Goal: Check status: Check status

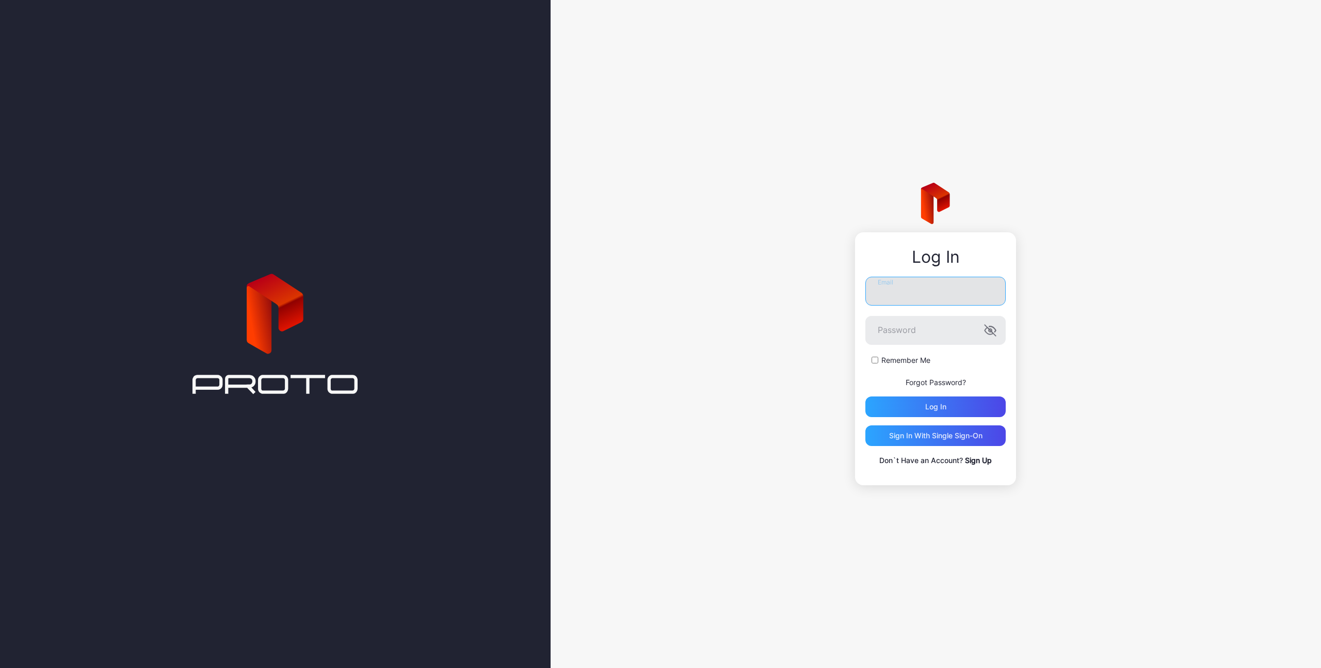
click at [908, 299] on input "Email" at bounding box center [935, 291] width 140 height 29
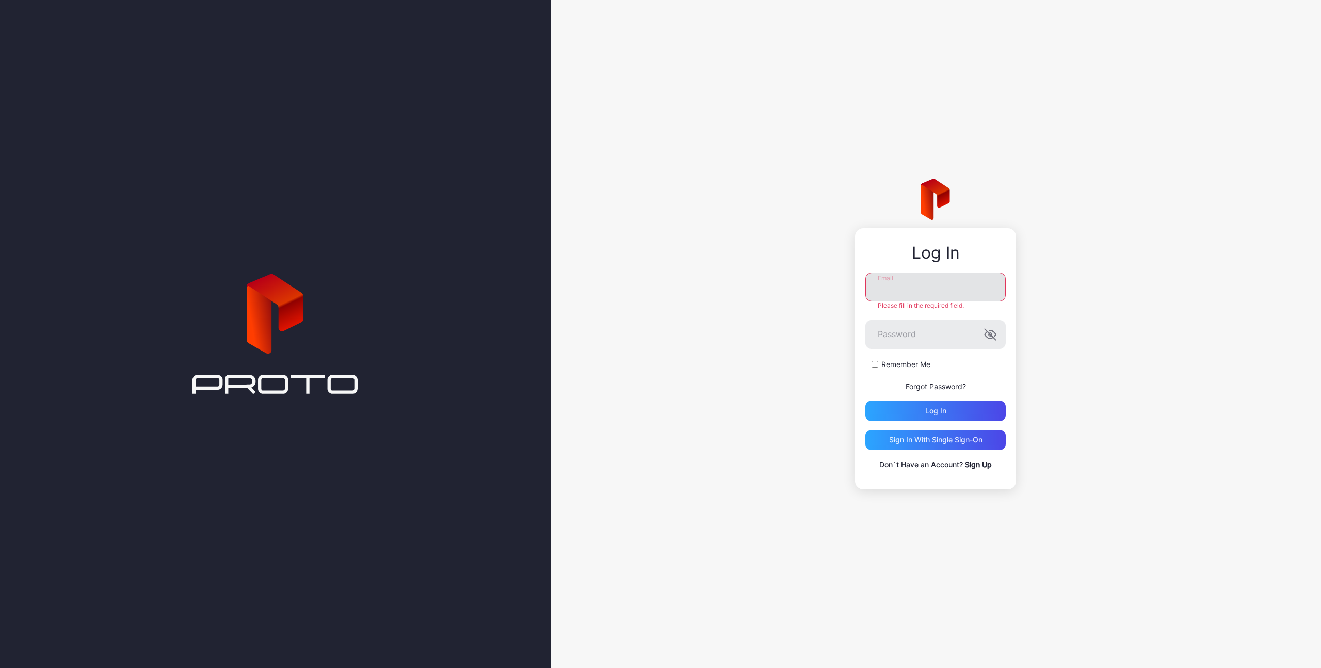
type input "**********"
click at [865, 400] on button "Log in" at bounding box center [935, 410] width 140 height 21
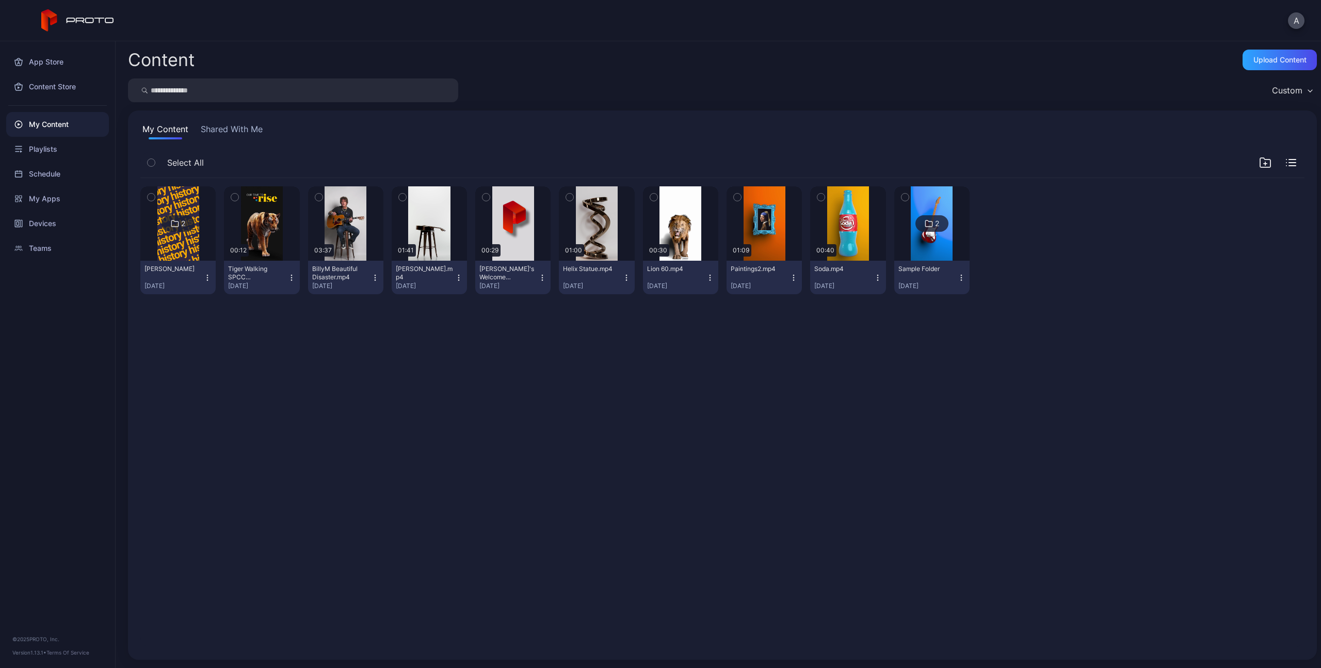
click at [233, 340] on div "2 [PERSON_NAME] [DATE] Preview 00:12 Tiger Walking SPCC Hologram.mp4 [DATE] Pre…" at bounding box center [722, 413] width 1180 height 486
click at [176, 226] on icon at bounding box center [175, 223] width 8 height 12
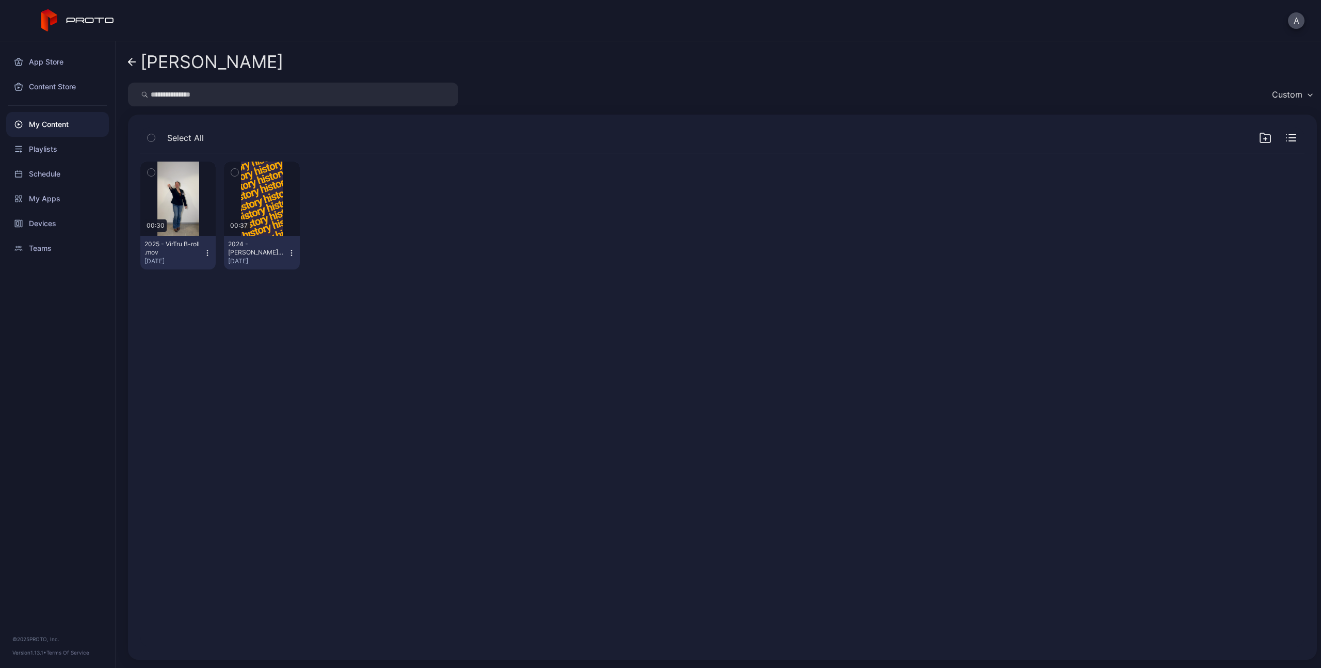
click at [291, 253] on icon "button" at bounding box center [291, 252] width 1 height 1
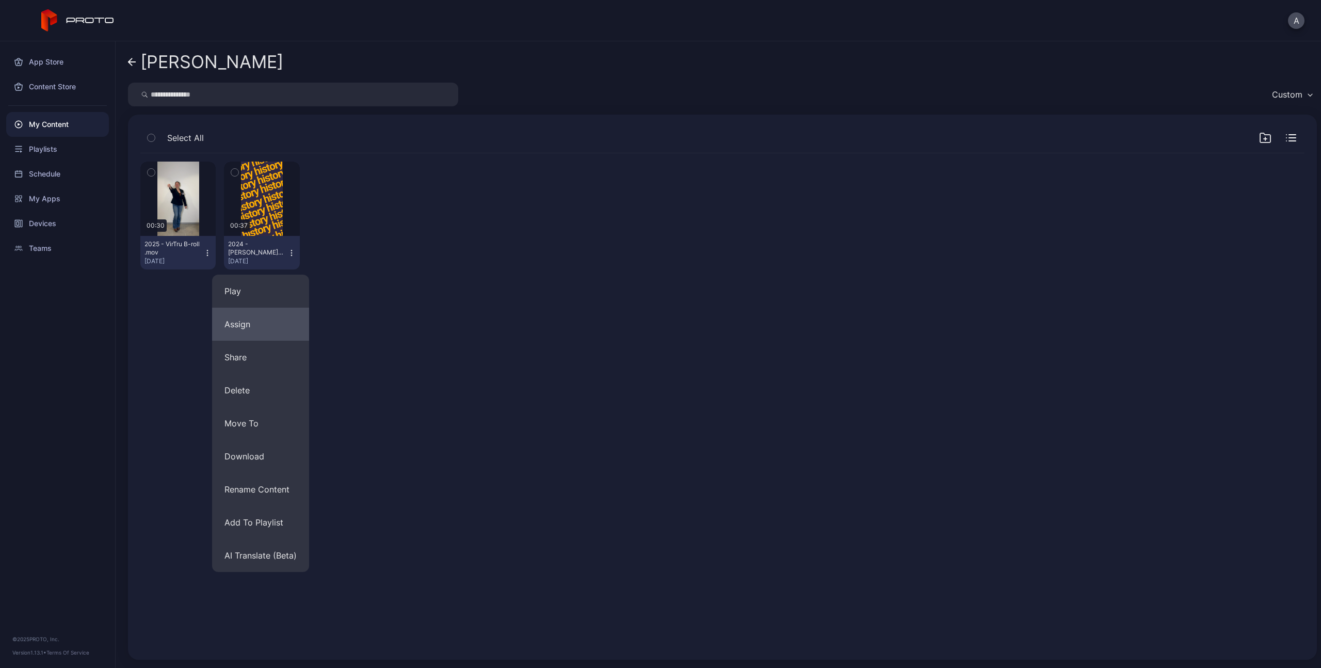
click at [235, 331] on button "Assign" at bounding box center [260, 324] width 97 height 33
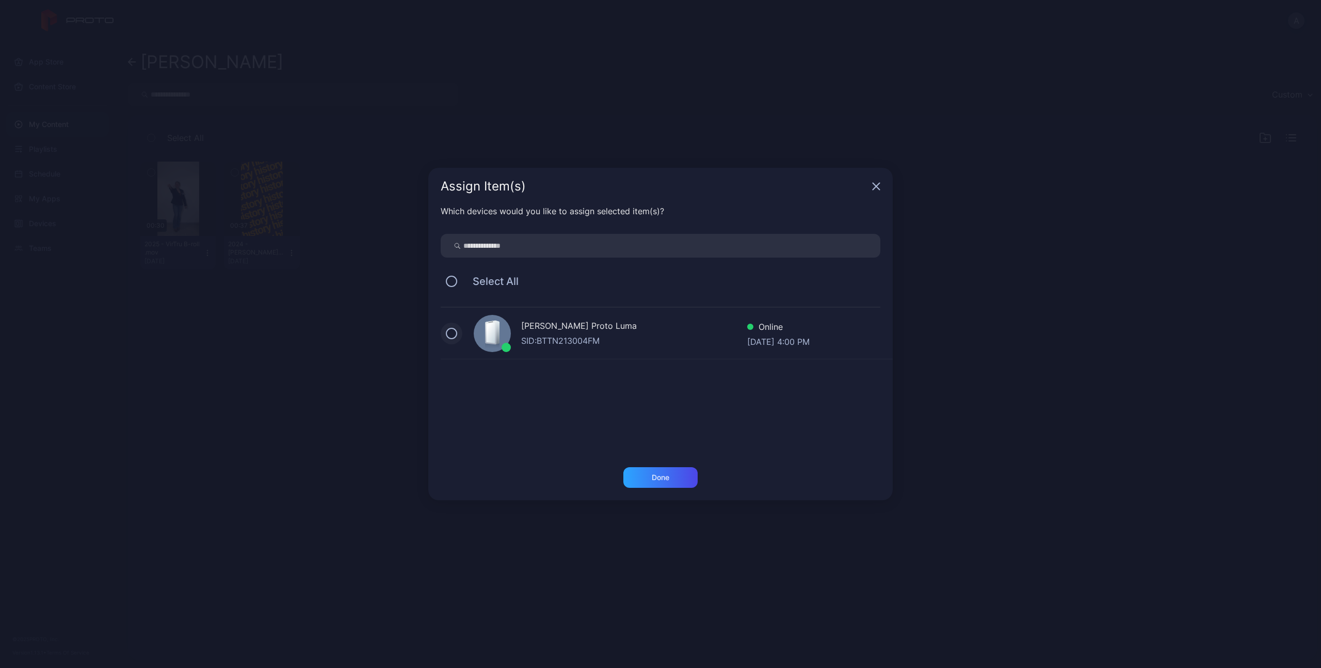
click at [447, 331] on button at bounding box center [451, 333] width 11 height 11
click at [665, 481] on div "Done" at bounding box center [661, 477] width 18 height 8
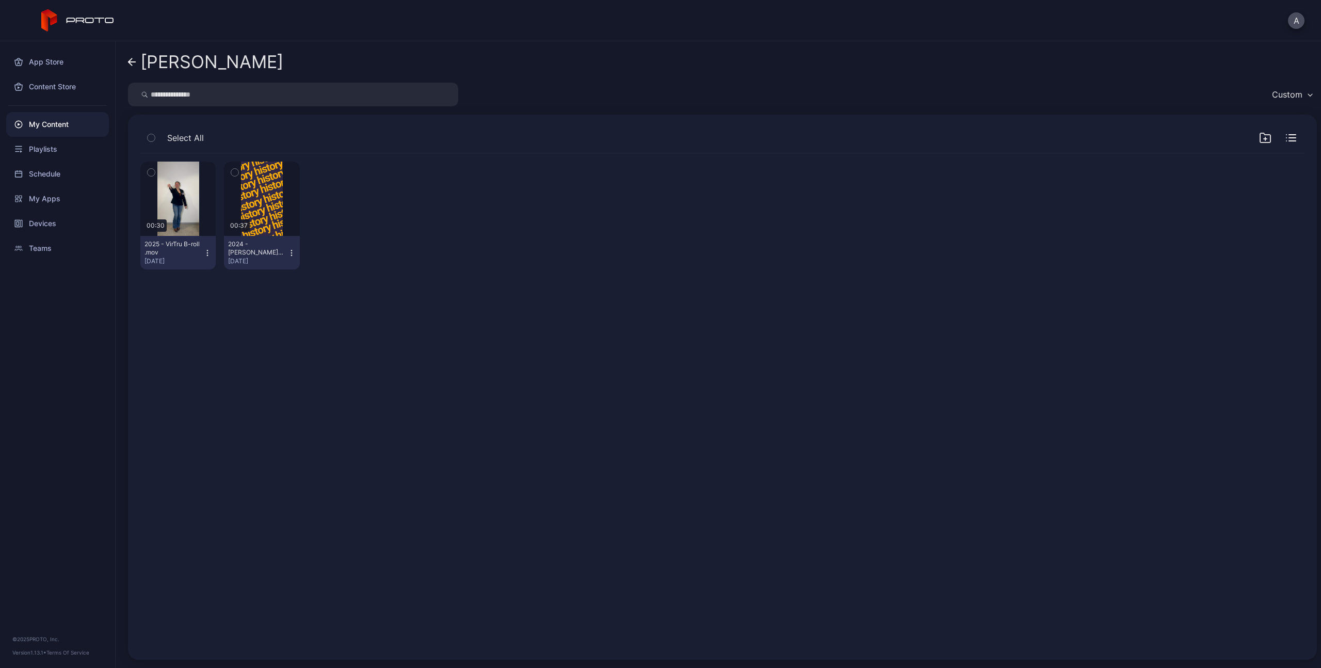
click at [208, 249] on icon "button" at bounding box center [207, 253] width 8 height 8
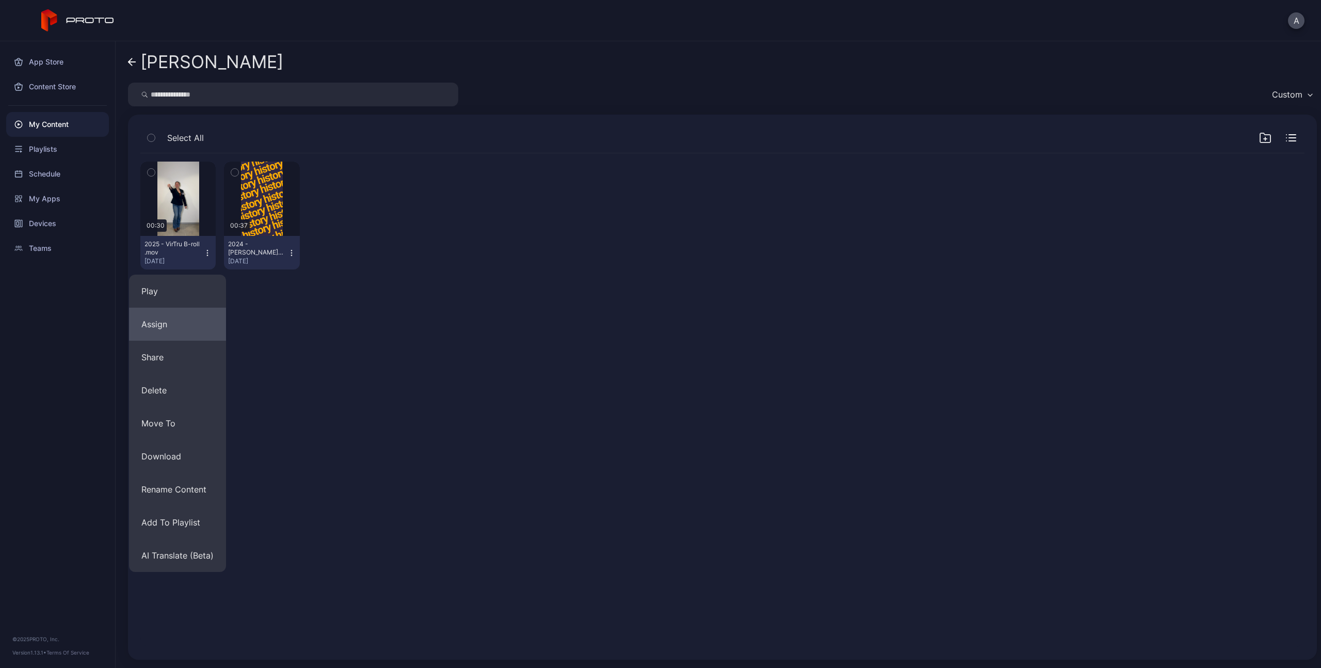
click at [179, 337] on button "Assign" at bounding box center [177, 324] width 97 height 33
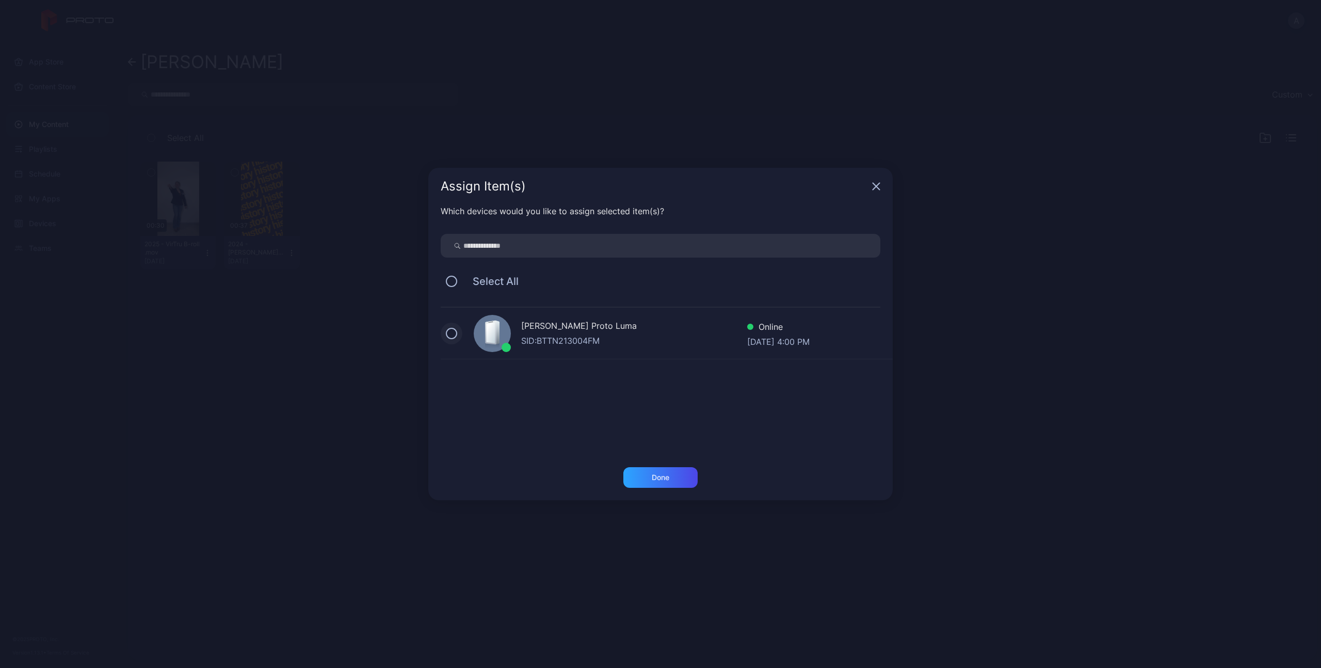
click at [447, 332] on button at bounding box center [451, 333] width 11 height 11
click at [684, 478] on div "Done" at bounding box center [660, 477] width 74 height 21
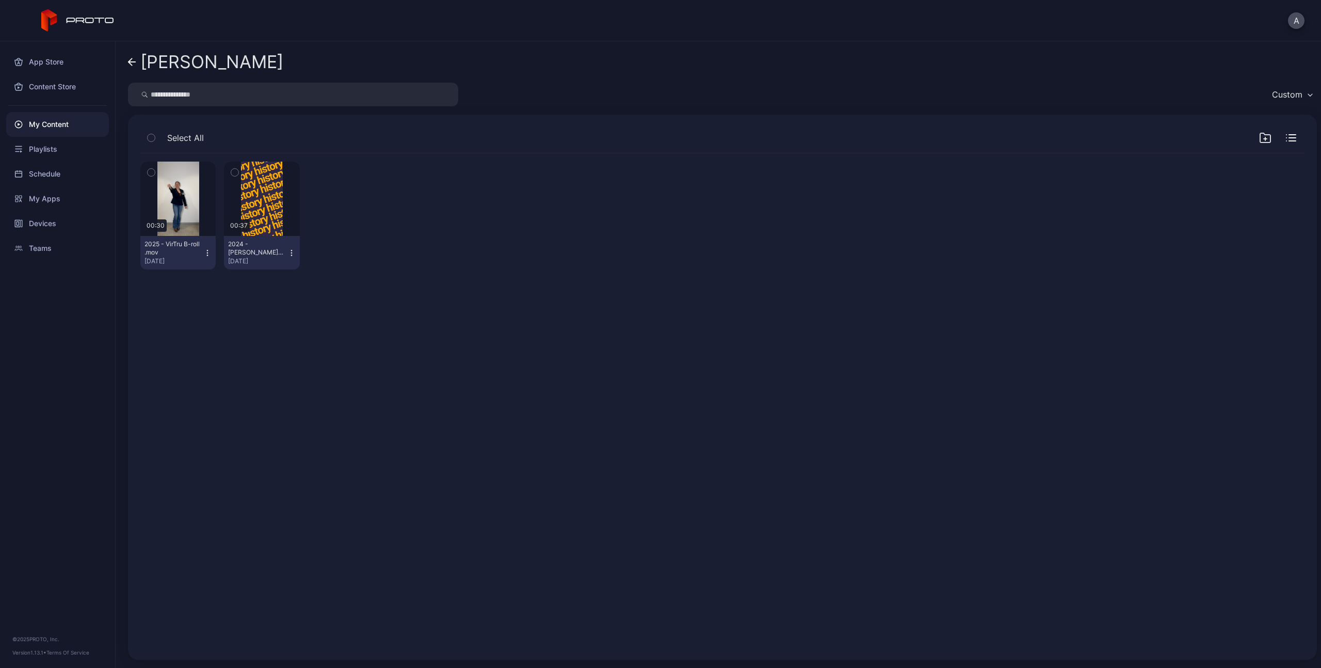
drag, startPoint x: 218, startPoint y: 394, endPoint x: 193, endPoint y: 329, distance: 69.9
click at [215, 382] on div "Preview 00:30 2025 - VirTru B-roll .mov [DATE] Preview 00:37 2024 - [PERSON_NAM…" at bounding box center [722, 400] width 1180 height 510
click at [60, 148] on div "Playlists" at bounding box center [57, 149] width 103 height 25
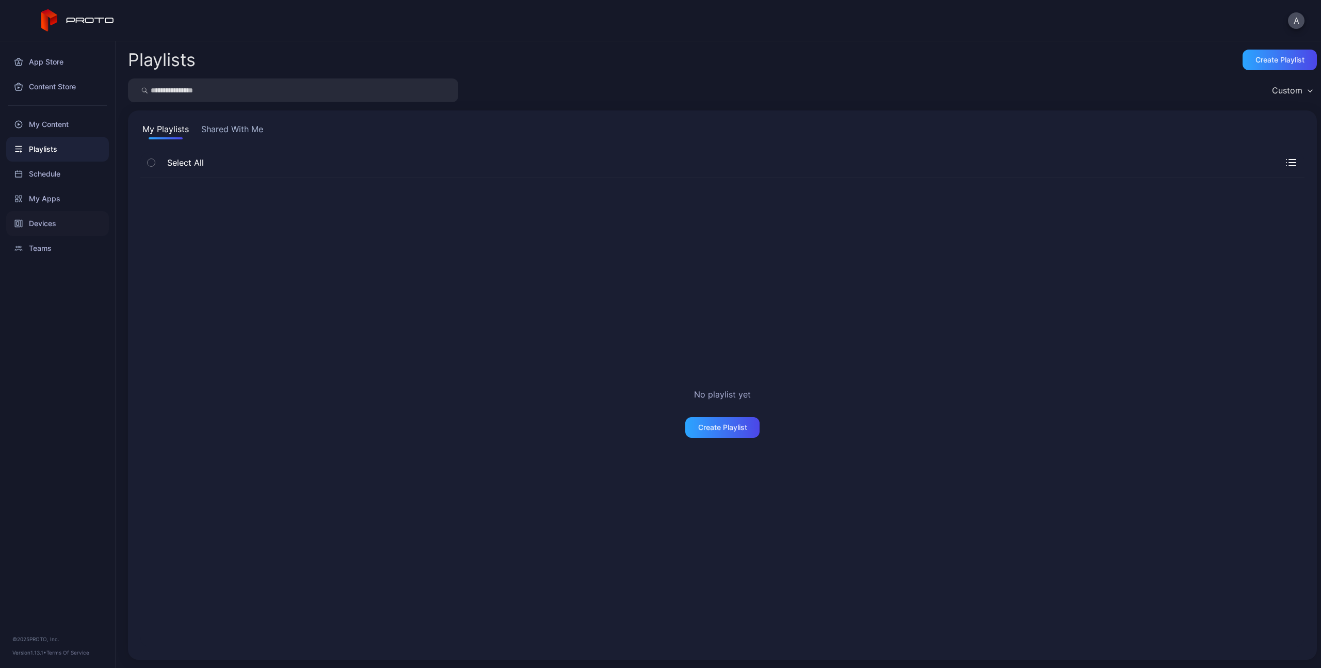
click at [56, 222] on div "Devices" at bounding box center [57, 223] width 103 height 25
click at [196, 123] on div "My Devices Shared With Me" at bounding box center [722, 131] width 1164 height 17
drag, startPoint x: 213, startPoint y: 130, endPoint x: 208, endPoint y: 131, distance: 5.3
click at [208, 131] on button "Shared With Me" at bounding box center [231, 131] width 66 height 17
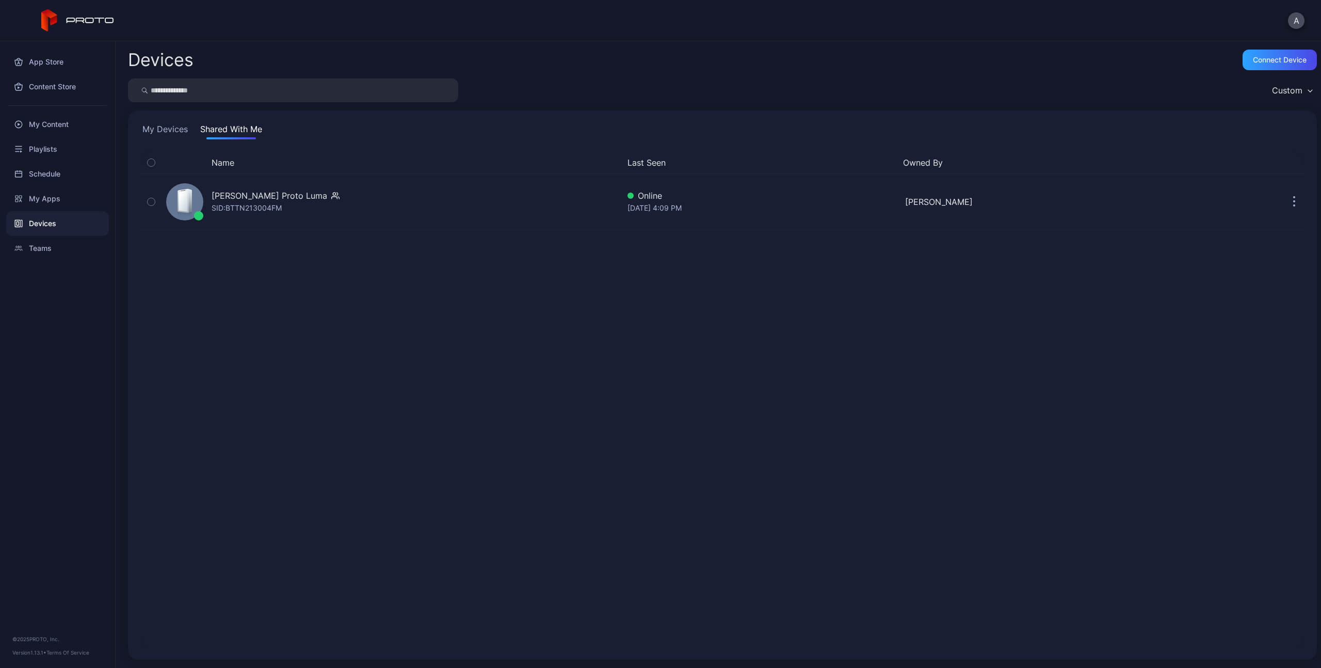
click at [177, 131] on button "My Devices" at bounding box center [165, 131] width 50 height 17
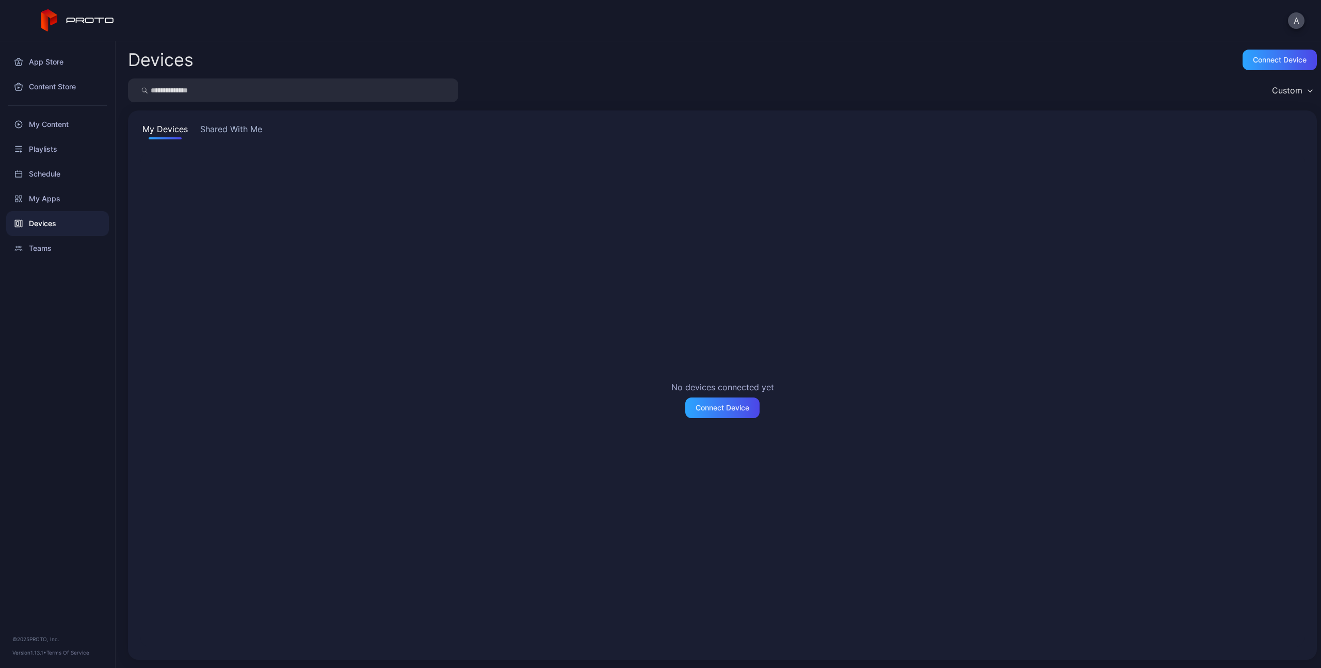
click at [221, 134] on button "Shared With Me" at bounding box center [231, 131] width 66 height 17
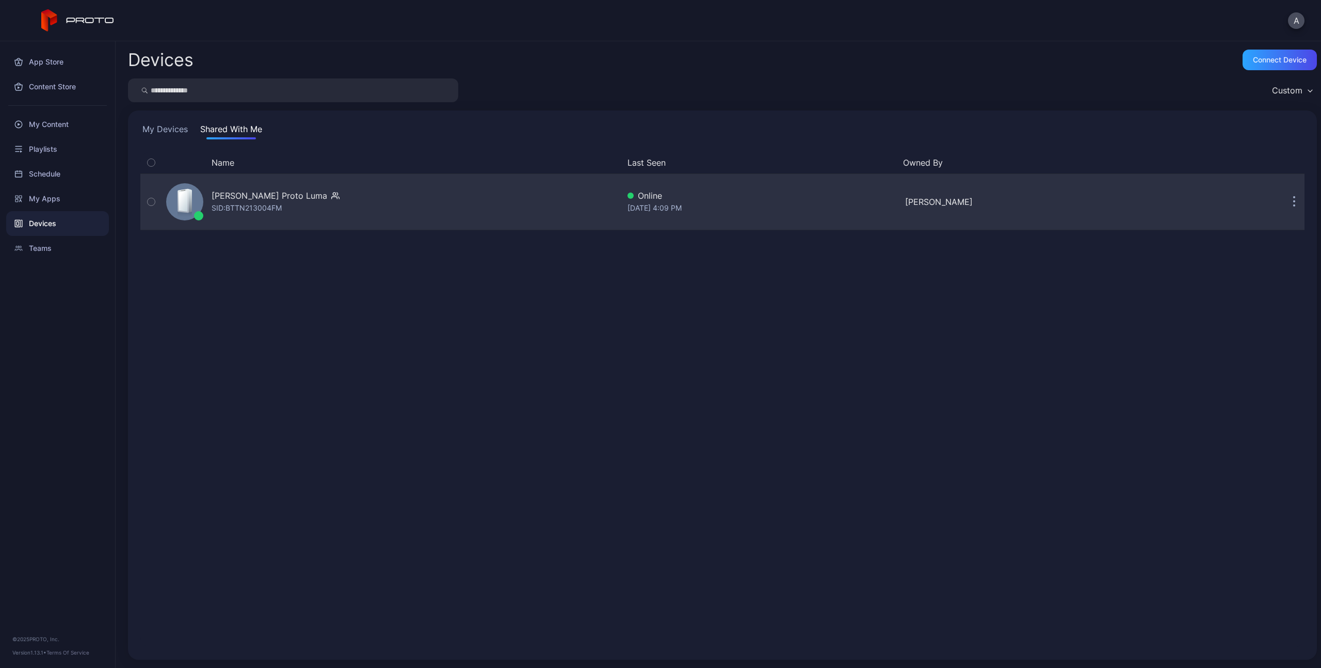
click at [212, 210] on div "SID: BTTN213004FM" at bounding box center [247, 208] width 70 height 12
click at [144, 199] on button "button" at bounding box center [151, 202] width 22 height 56
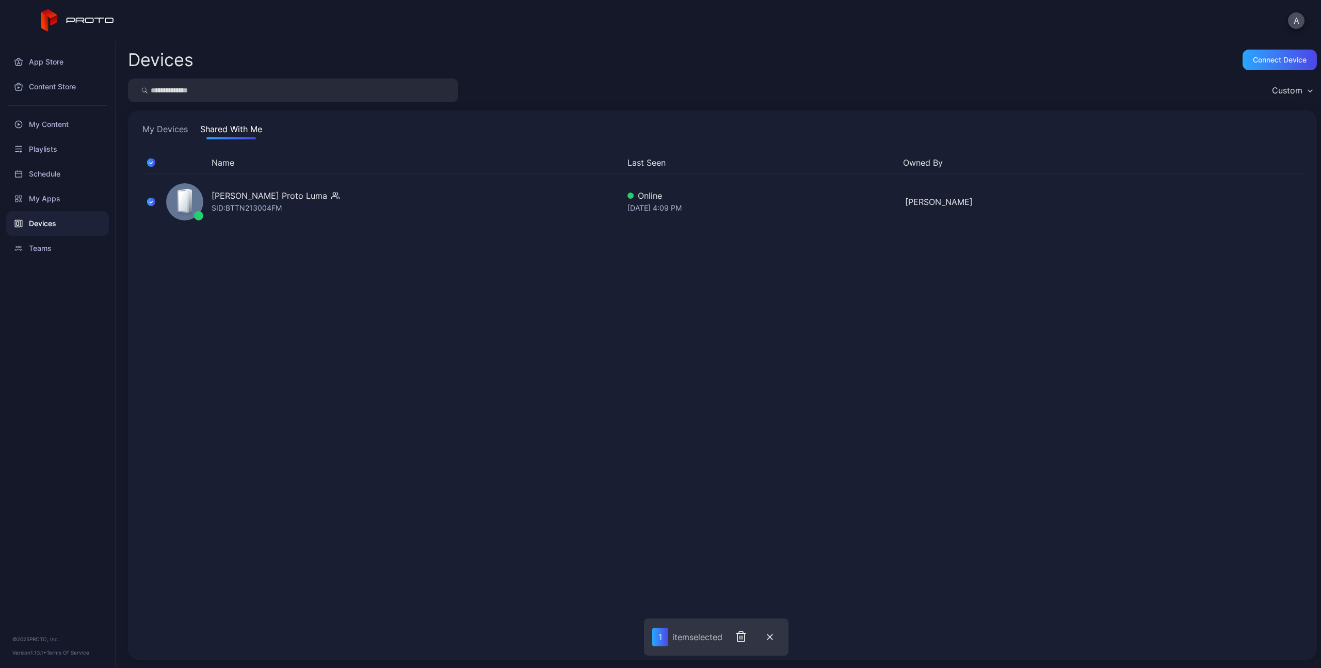
click at [934, 268] on div "Name Last Seen Owned By [PERSON_NAME] Proto [PERSON_NAME]: BTTN213004FM Online …" at bounding box center [722, 399] width 1164 height 495
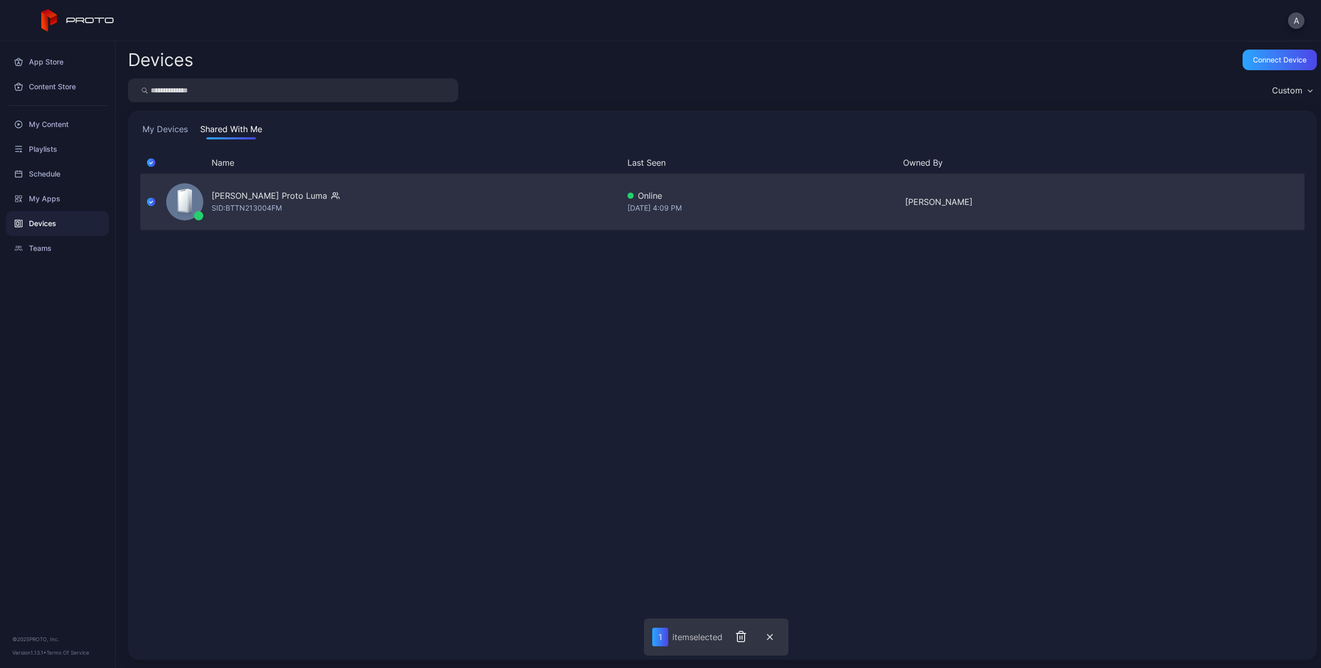
click at [150, 201] on icon "button" at bounding box center [151, 201] width 8 height 11
click at [273, 199] on div "[PERSON_NAME] Proto Luma" at bounding box center [270, 195] width 116 height 12
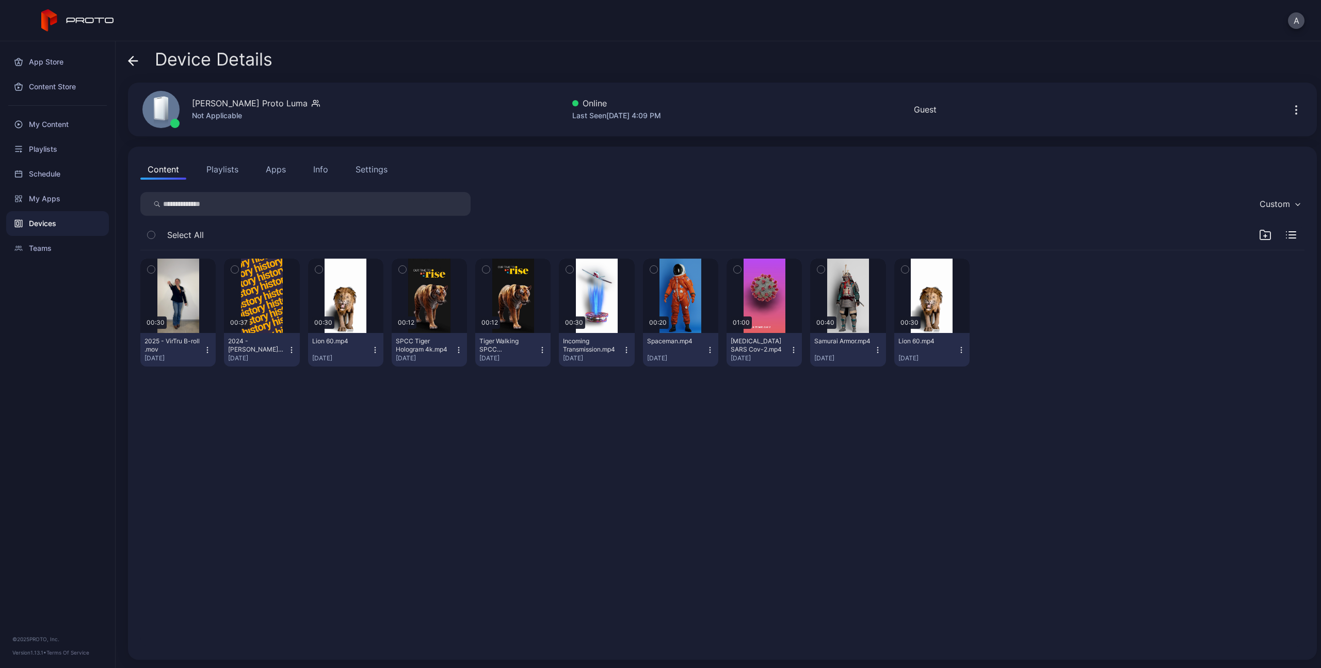
click at [280, 391] on div "00:30 2025 - VirTru B-roll .mov [DATE] 00:37 2024 - [PERSON_NAME] Venture Compe…" at bounding box center [722, 448] width 1180 height 413
click at [223, 176] on button "Playlists" at bounding box center [222, 169] width 46 height 21
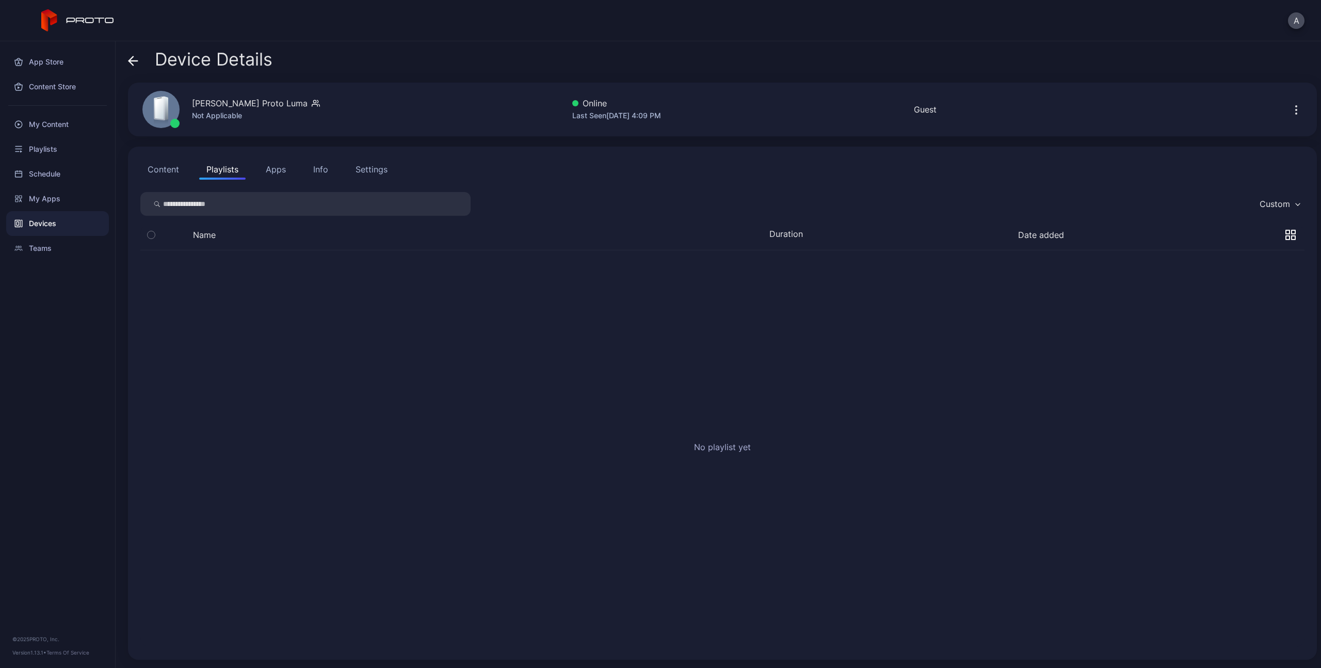
click at [170, 173] on button "Content" at bounding box center [163, 169] width 46 height 21
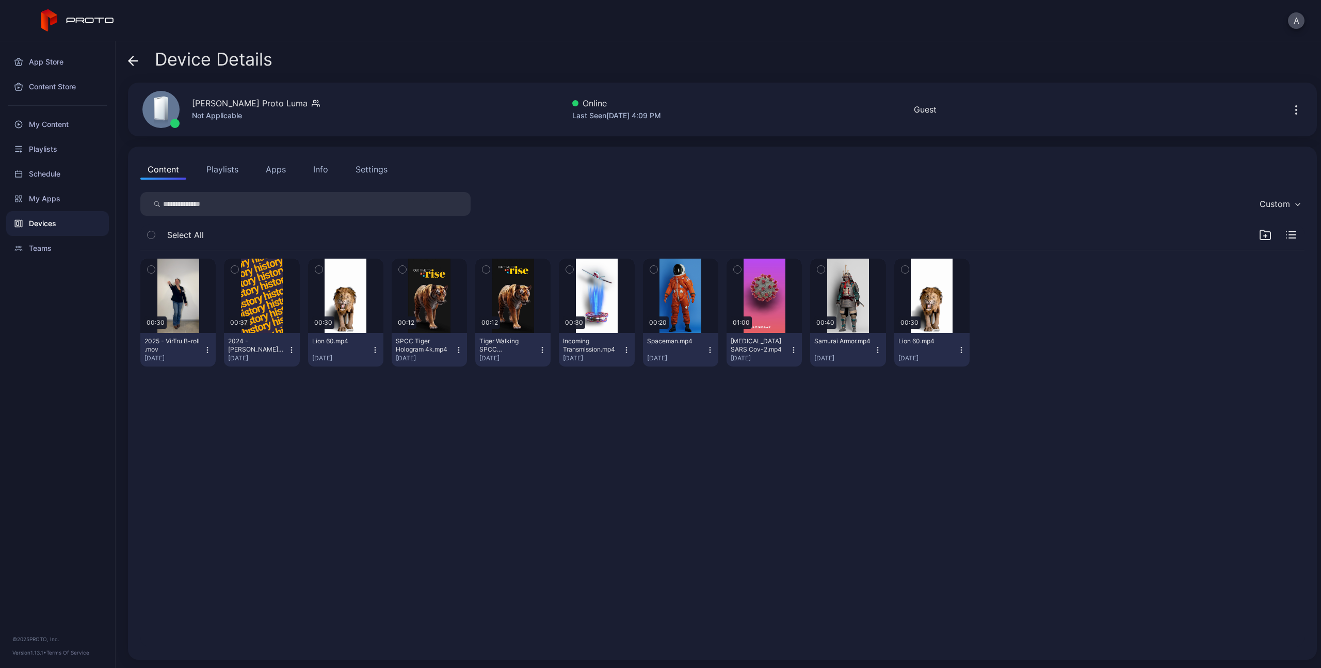
click at [618, 493] on div "00:30 2025 - VirTru B-roll .mov [DATE] 00:37 2024 - [PERSON_NAME] Venture Compe…" at bounding box center [722, 448] width 1180 height 413
